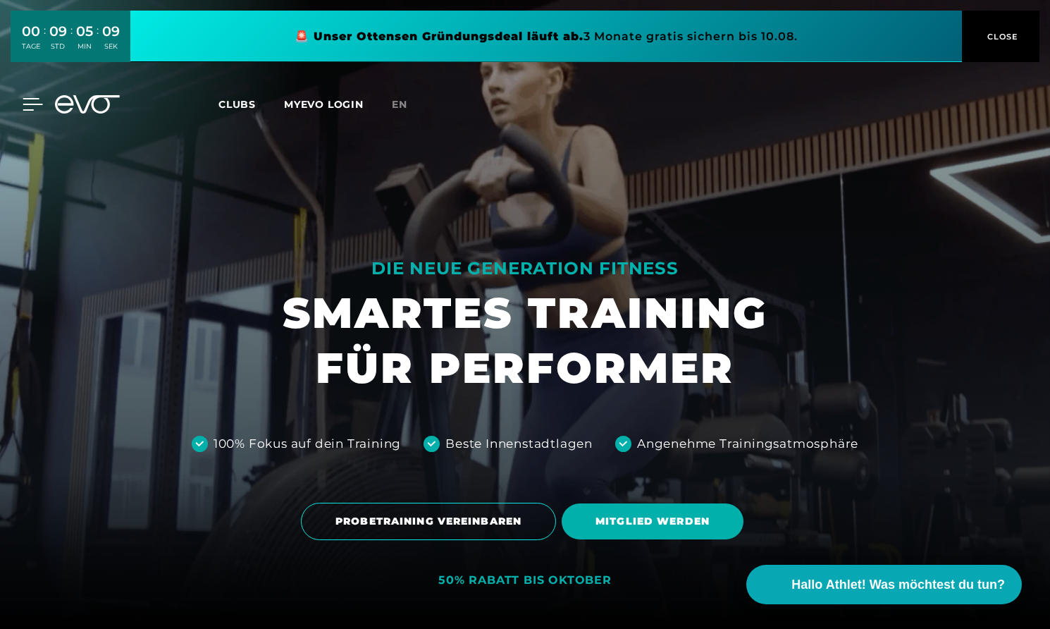
click at [33, 101] on icon at bounding box center [33, 104] width 20 height 13
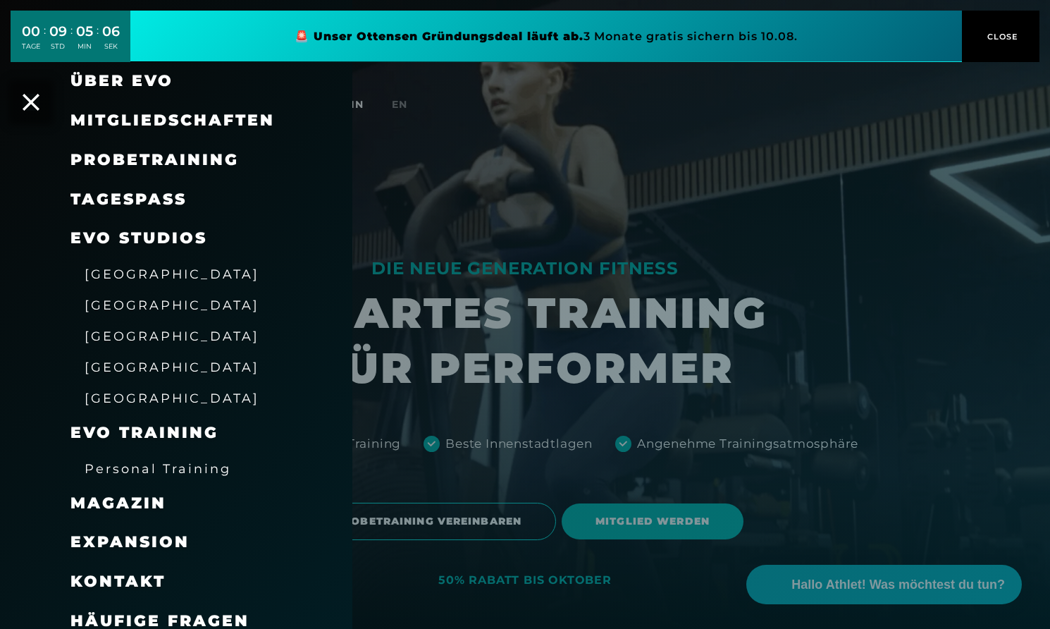
scroll to position [52, 0]
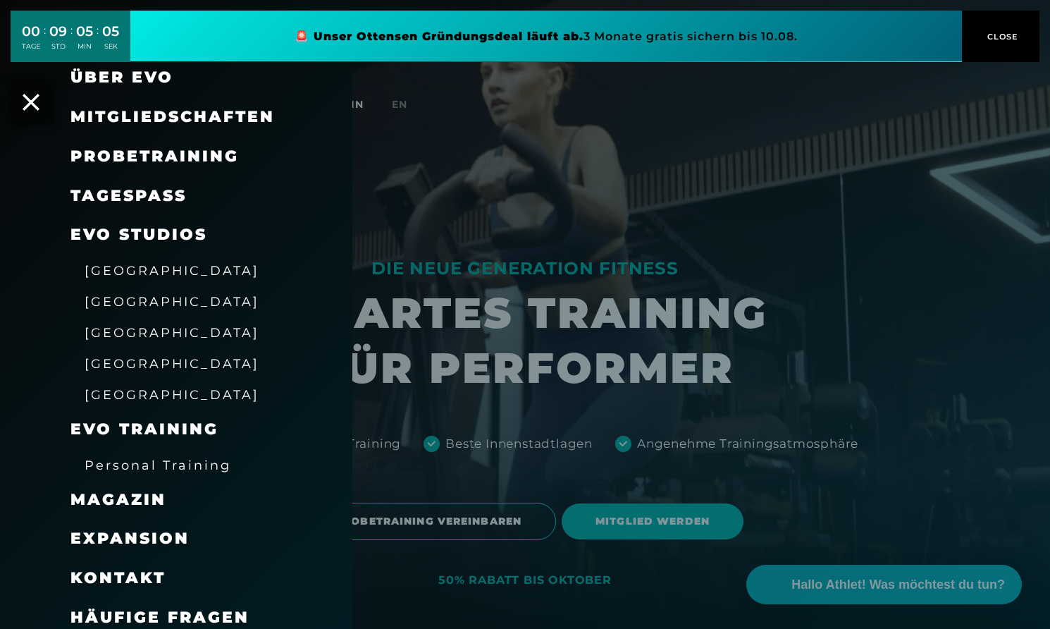
click at [109, 298] on span "[GEOGRAPHIC_DATA]" at bounding box center [172, 301] width 175 height 15
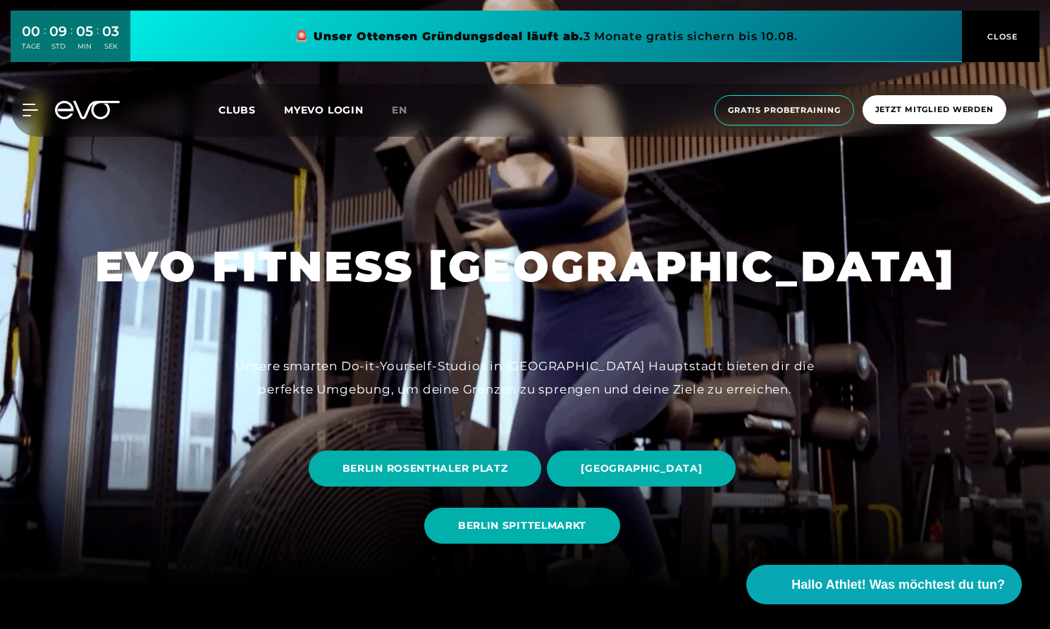
scroll to position [58, 0]
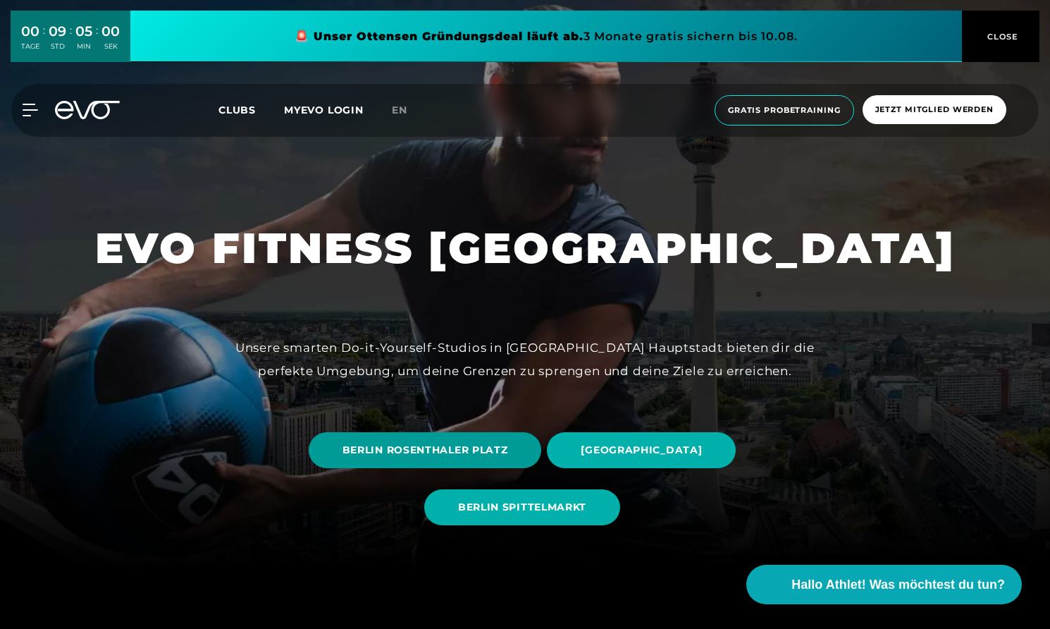
click at [433, 446] on span "BERLIN ROSENTHALER PLATZ" at bounding box center [426, 450] width 166 height 15
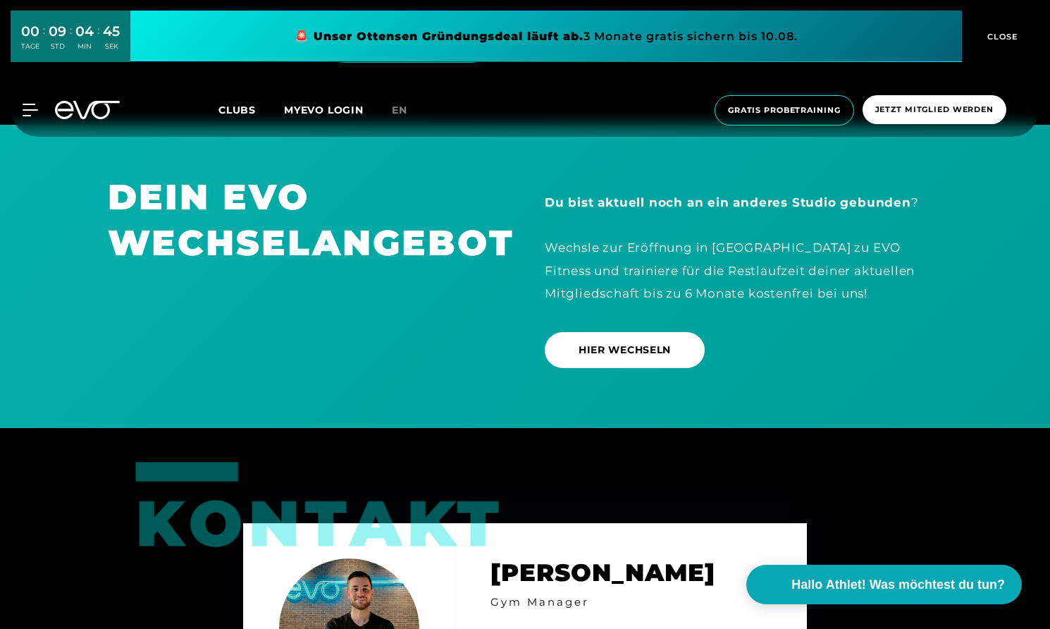
scroll to position [4113, 0]
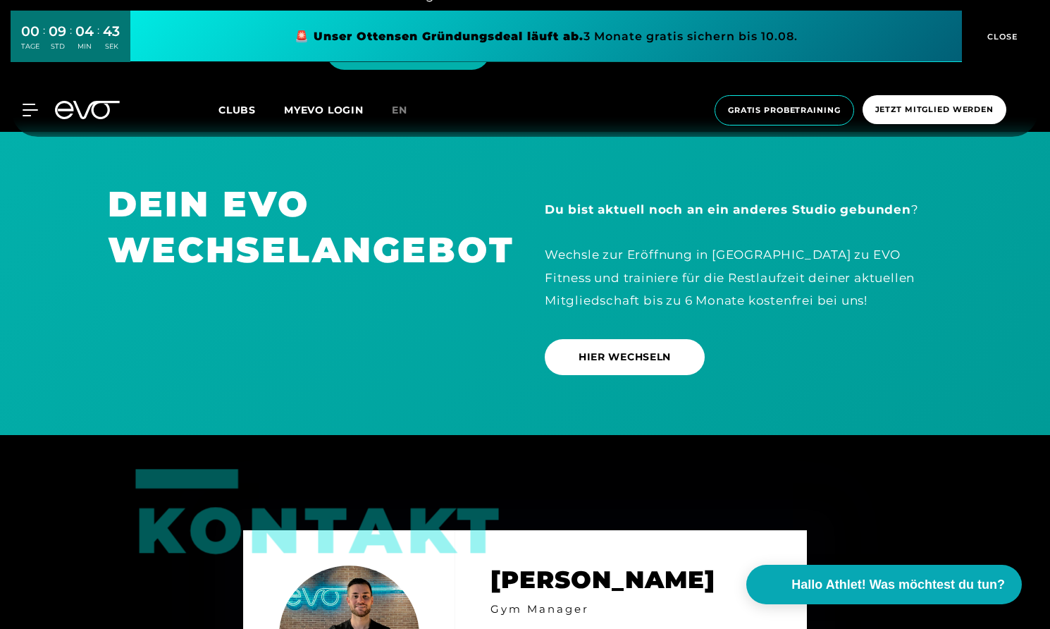
click at [29, 136] on div "MyEVO Login Über EVO Mitgliedschaften Probetraining TAGESPASS EVO Studios [GEOG…" at bounding box center [525, 110] width 1044 height 53
click at [30, 116] on icon at bounding box center [33, 110] width 20 height 13
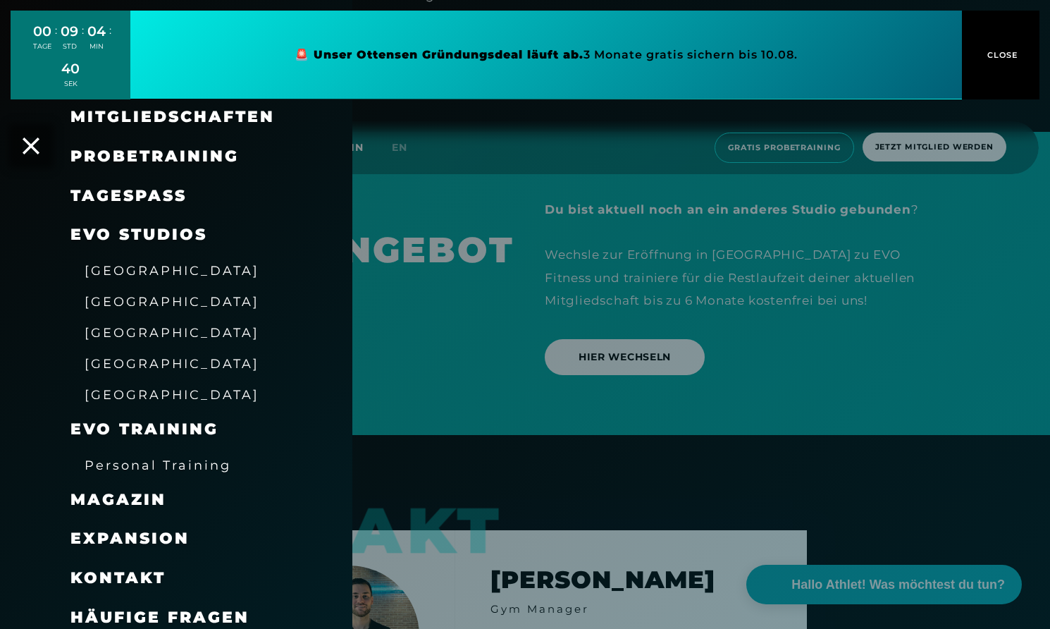
scroll to position [61, 0]
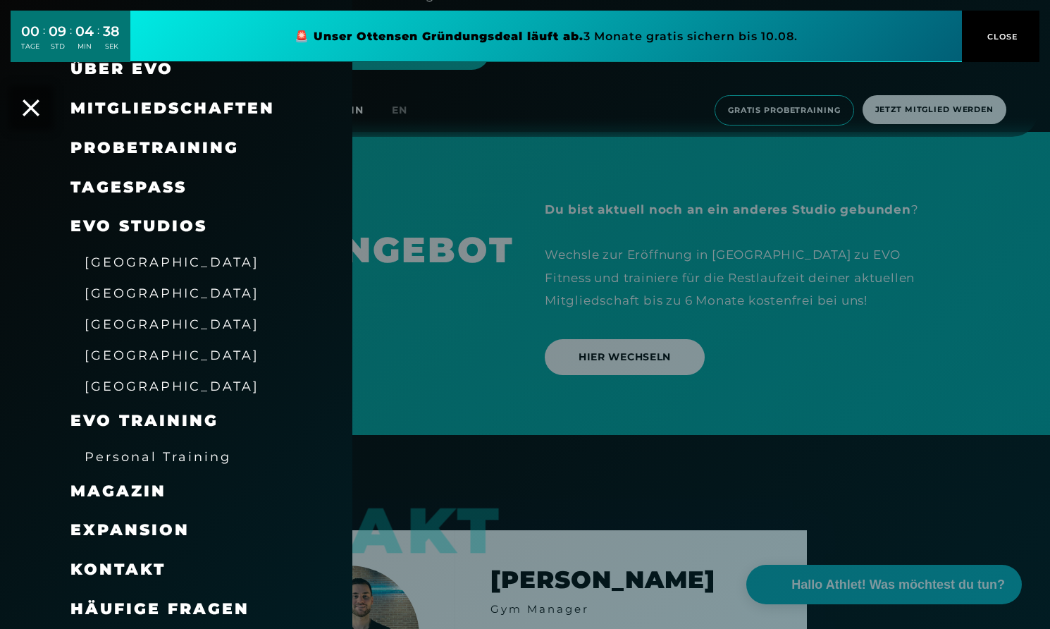
click at [393, 438] on div at bounding box center [525, 314] width 1050 height 629
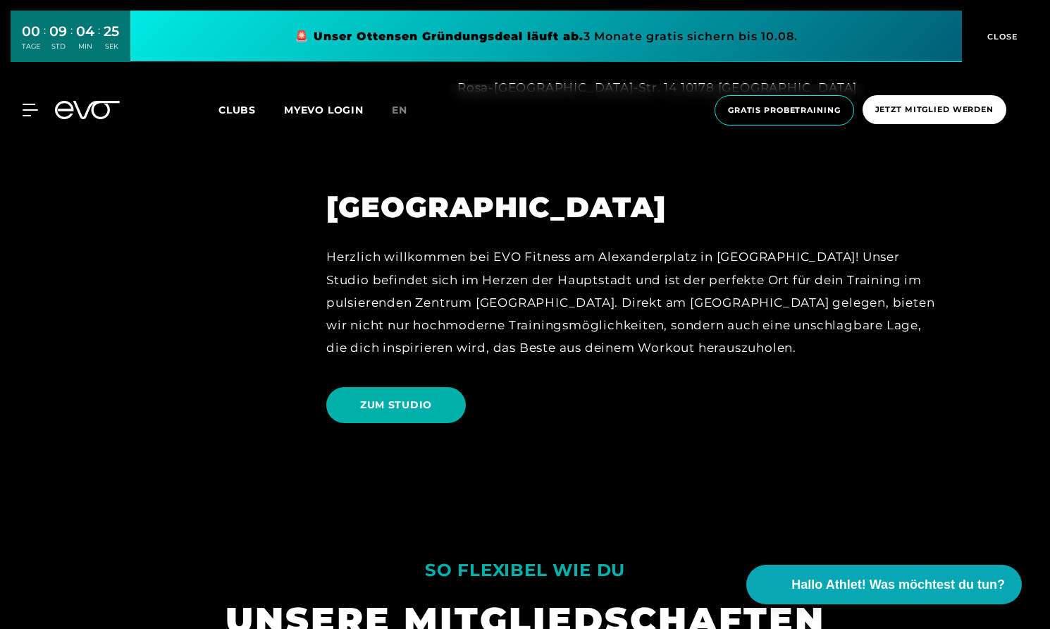
scroll to position [1629, 0]
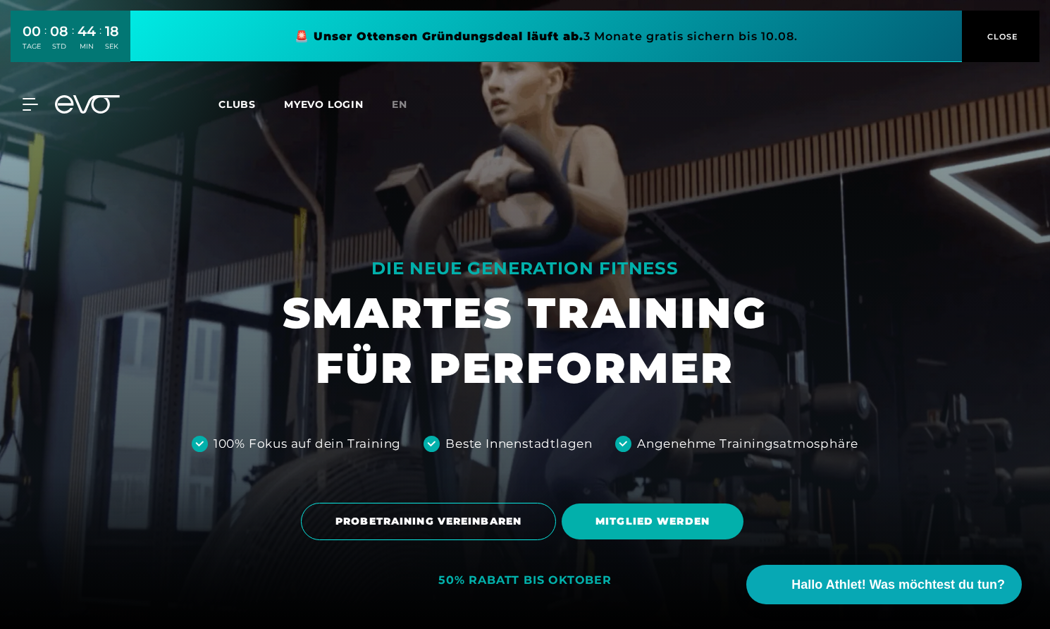
click at [301, 240] on div at bounding box center [525, 314] width 1050 height 629
